Goal: Find specific page/section: Find specific page/section

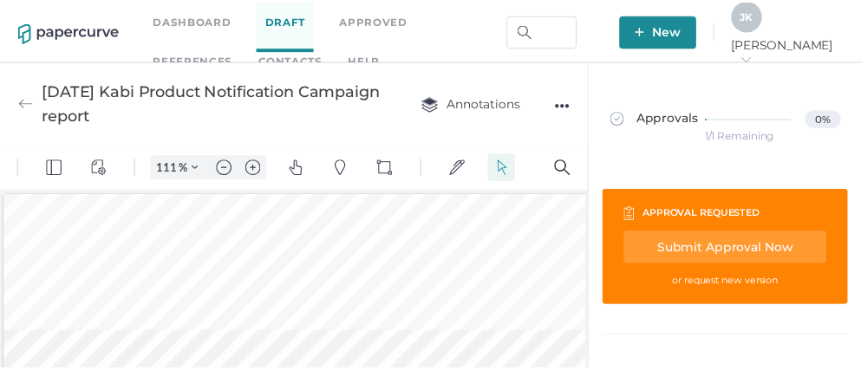
scroll to position [141, 0]
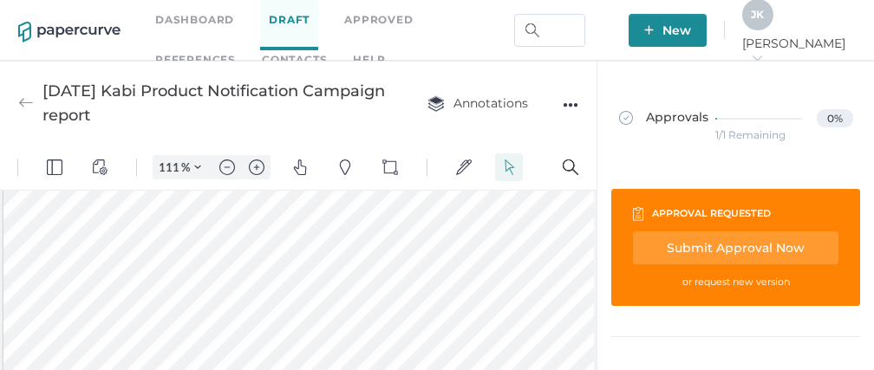
click at [774, 11] on div "J K" at bounding box center [757, 14] width 31 height 31
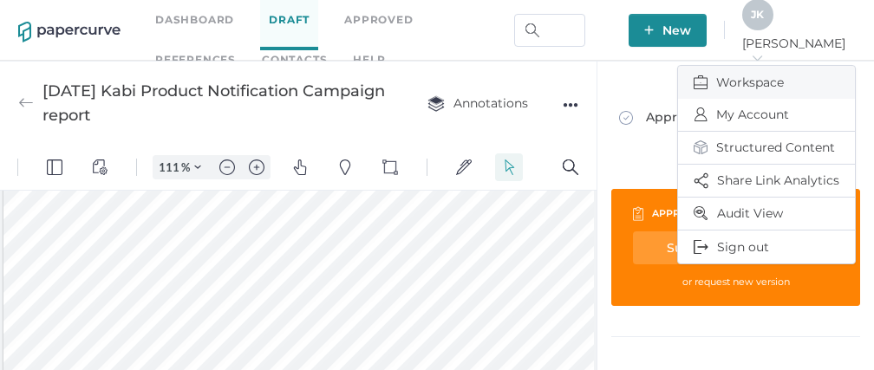
click at [744, 78] on span "Workspace" at bounding box center [767, 82] width 146 height 33
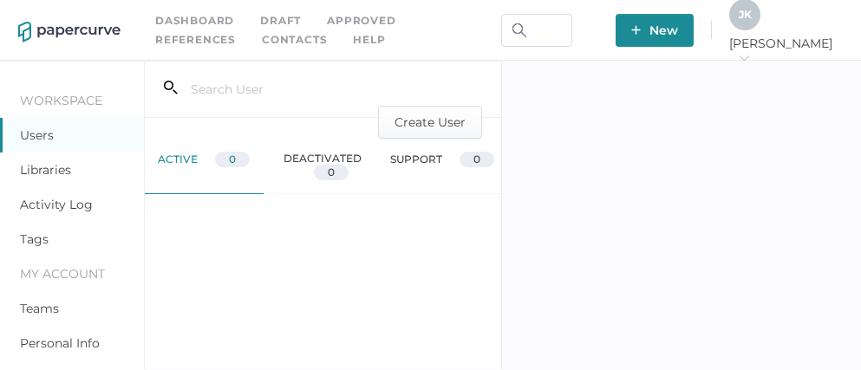
click at [48, 206] on link "Activity Log" at bounding box center [56, 205] width 73 height 16
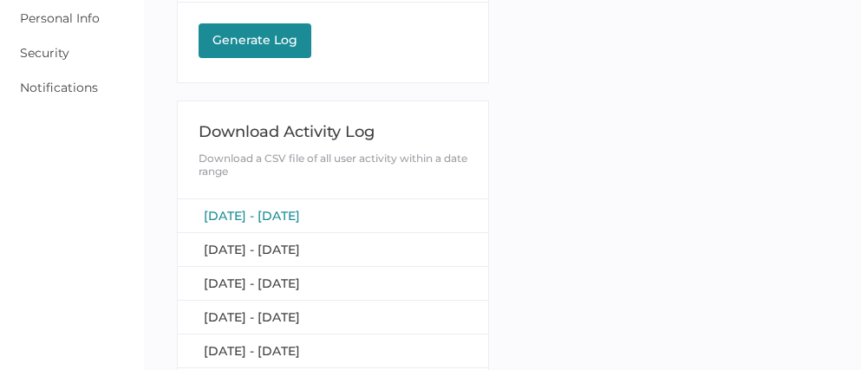
click at [300, 214] on span "January 1, 2025 - September 9, 2025" at bounding box center [252, 216] width 96 height 16
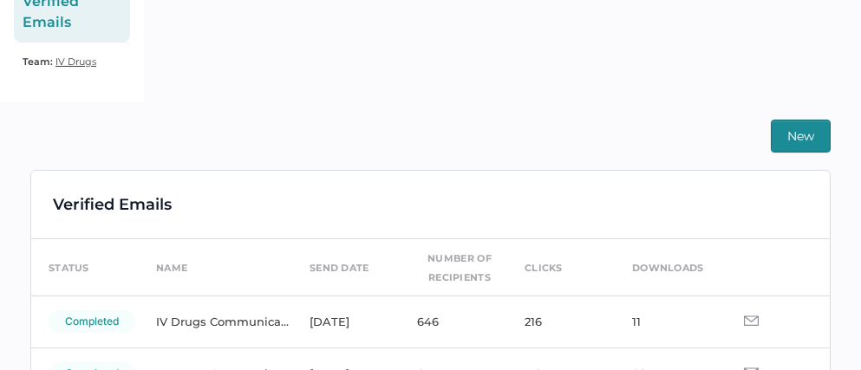
scroll to position [315, 0]
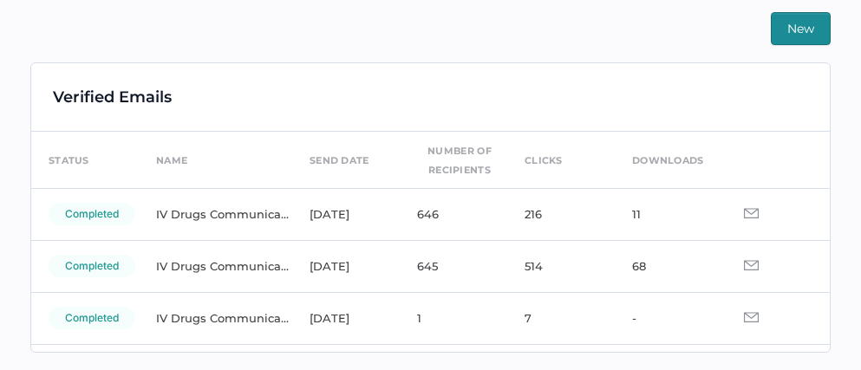
scroll to position [28, 0]
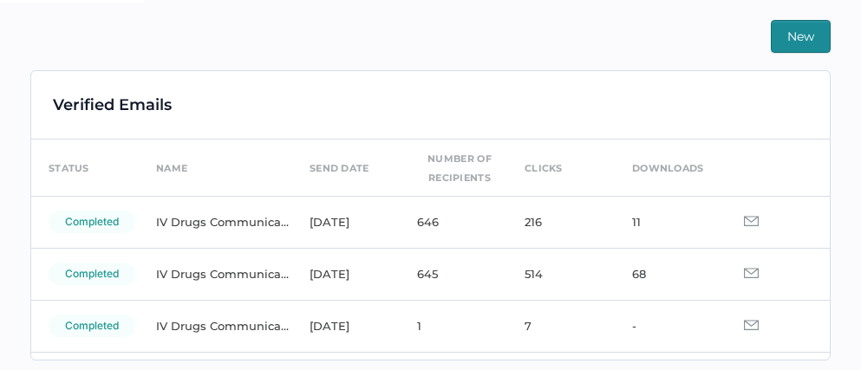
scroll to position [38, 0]
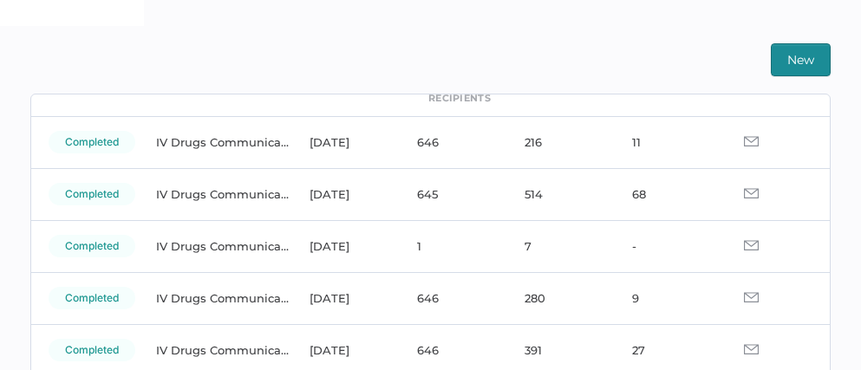
scroll to position [110, 0]
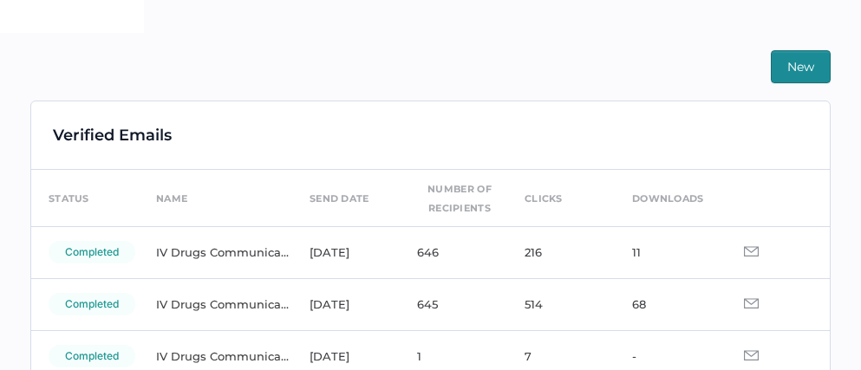
scroll to position [407, 0]
